Goal: Information Seeking & Learning: Learn about a topic

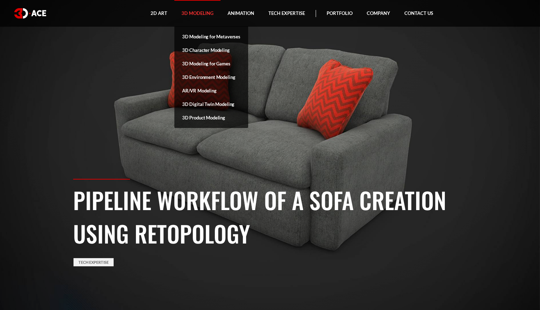
click at [199, 15] on link "3D Modeling" at bounding box center [197, 13] width 46 height 27
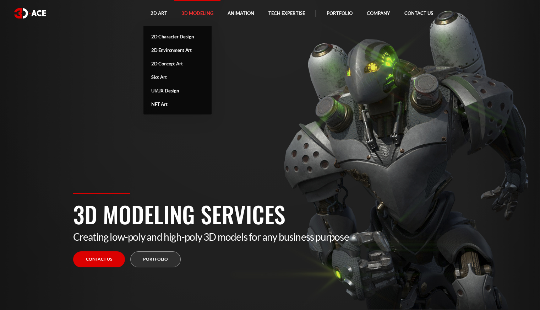
click at [165, 36] on link "2D Character Design" at bounding box center [178, 37] width 68 height 14
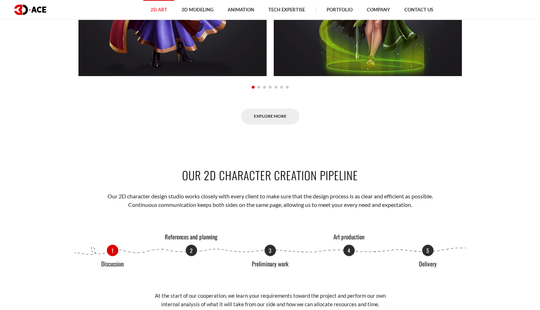
scroll to position [819, 0]
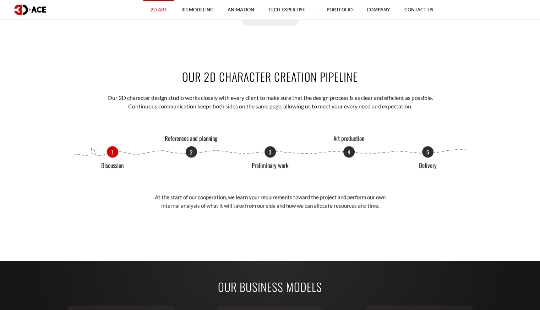
drag, startPoint x: 545, startPoint y: 39, endPoint x: 545, endPoint y: 113, distance: 73.9
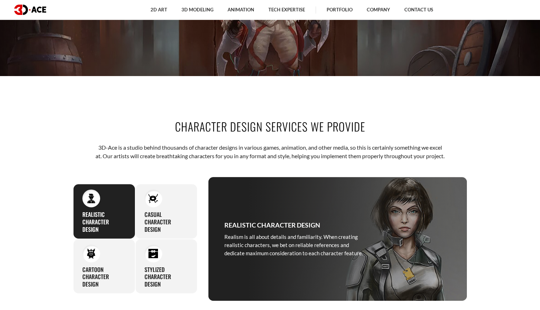
scroll to position [0, 0]
